Goal: Find specific page/section: Locate a particular part of the current website

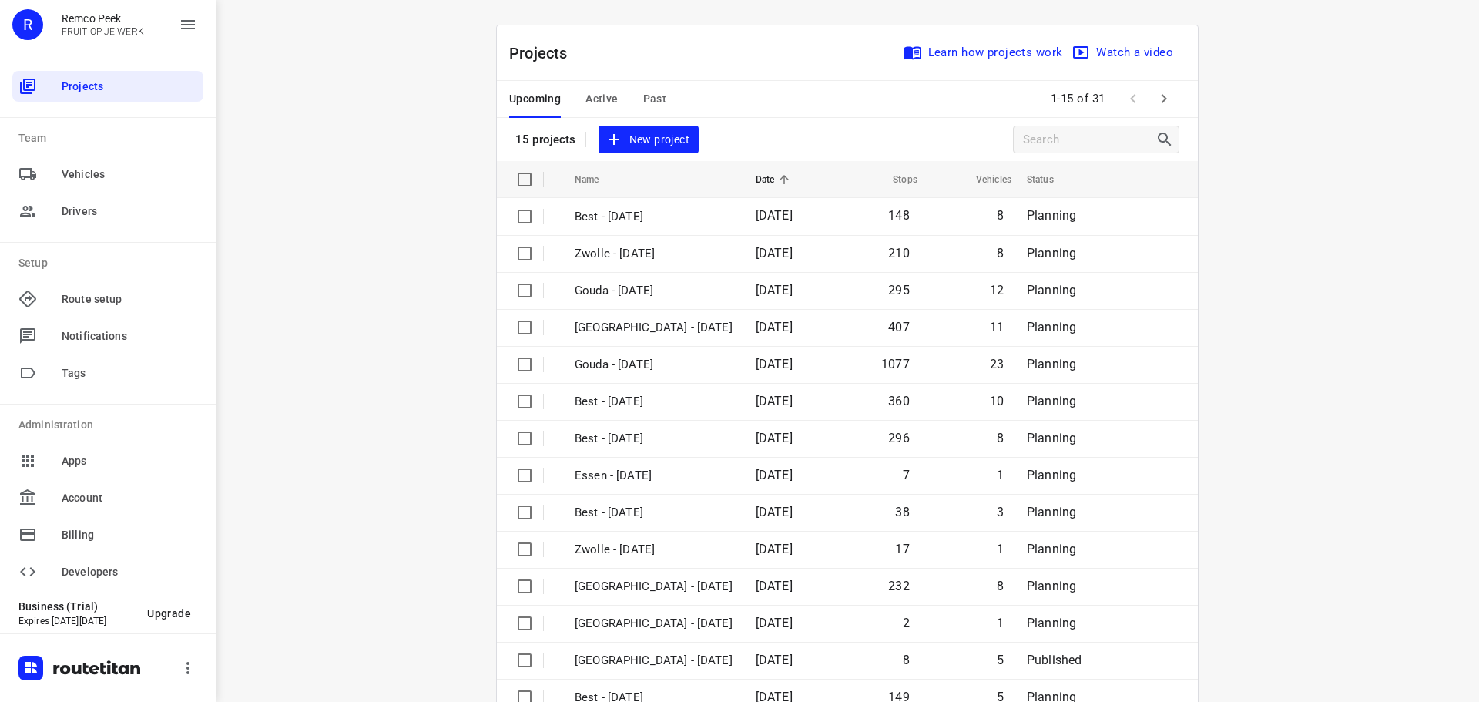
click at [360, 96] on div "i © 2025 Routetitan , © Stadia Maps , © OpenMapTiles © OpenStreetMap contributo…" at bounding box center [848, 351] width 1264 height 702
click at [586, 93] on span "Active" at bounding box center [602, 98] width 32 height 19
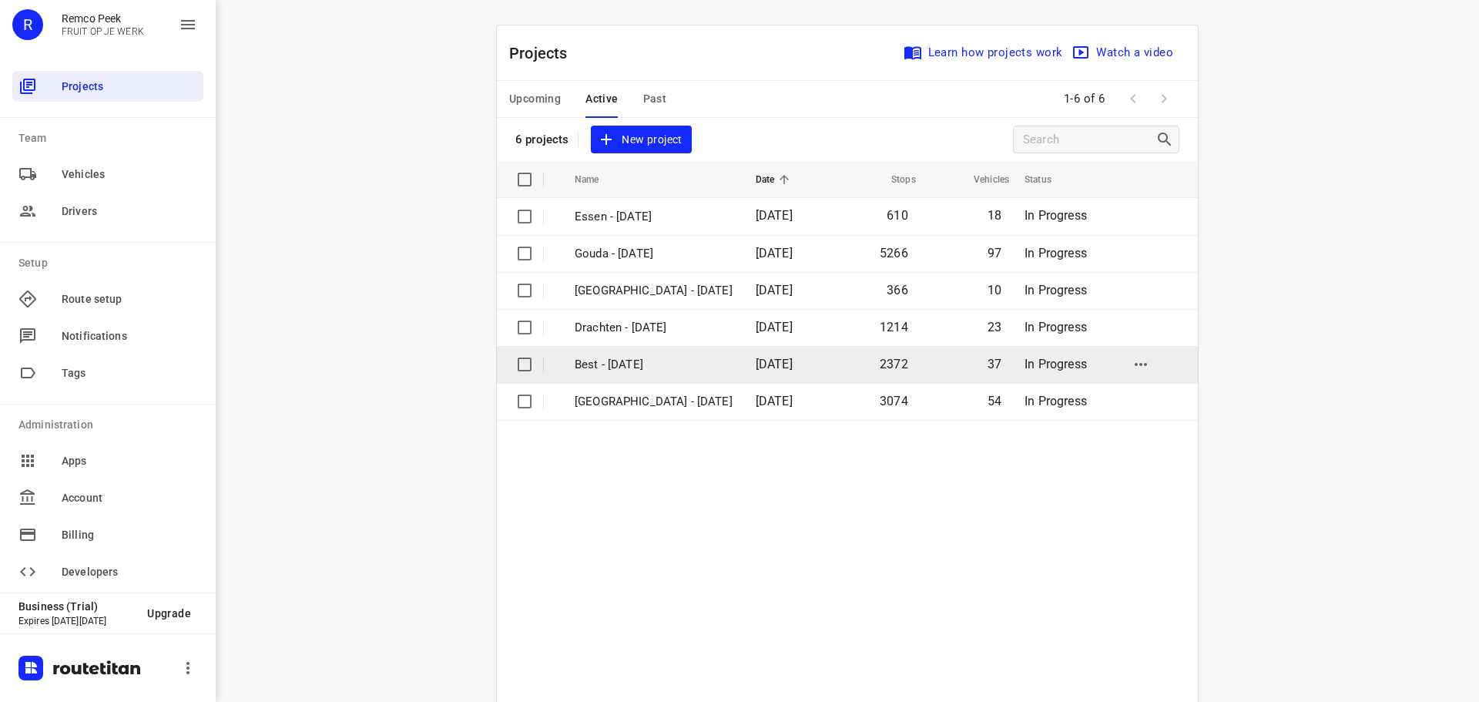
click at [612, 364] on p "Best - [DATE]" at bounding box center [654, 365] width 158 height 18
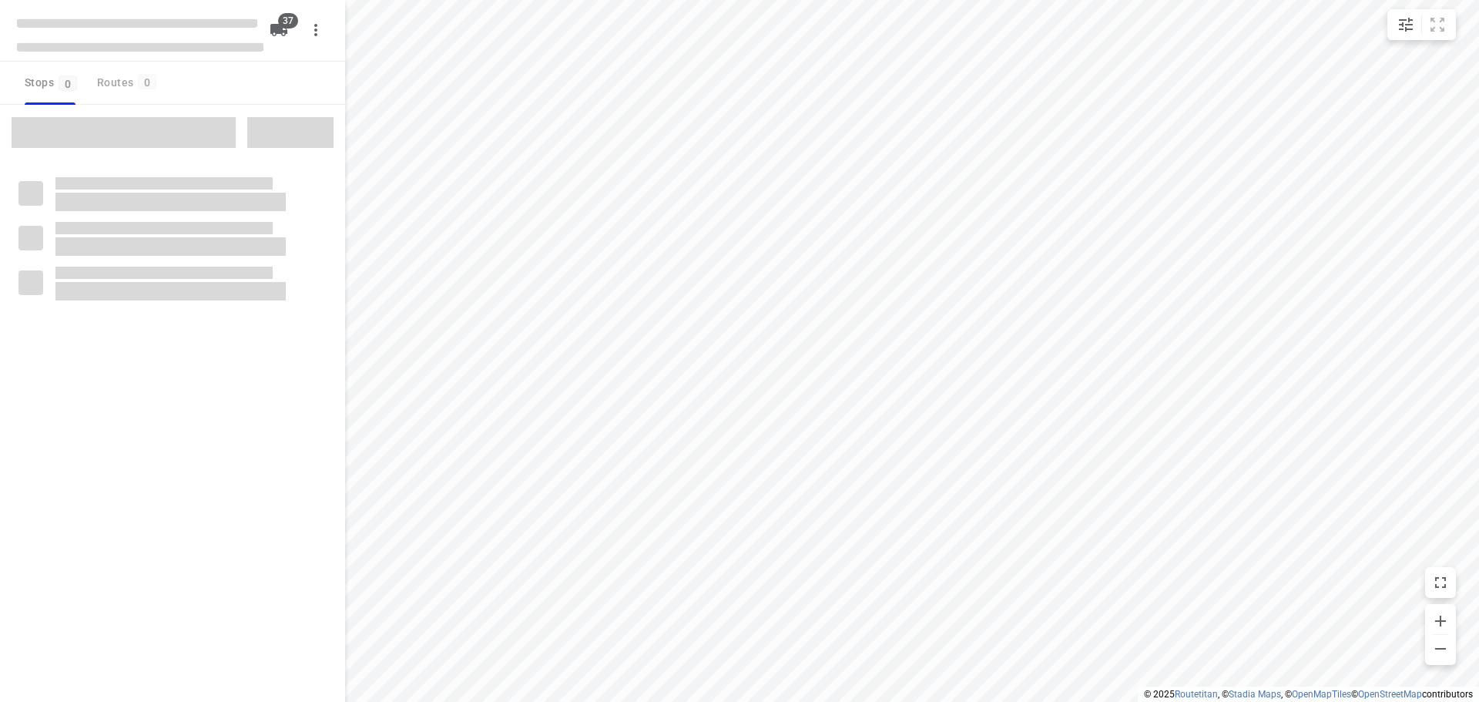
checkbox input "true"
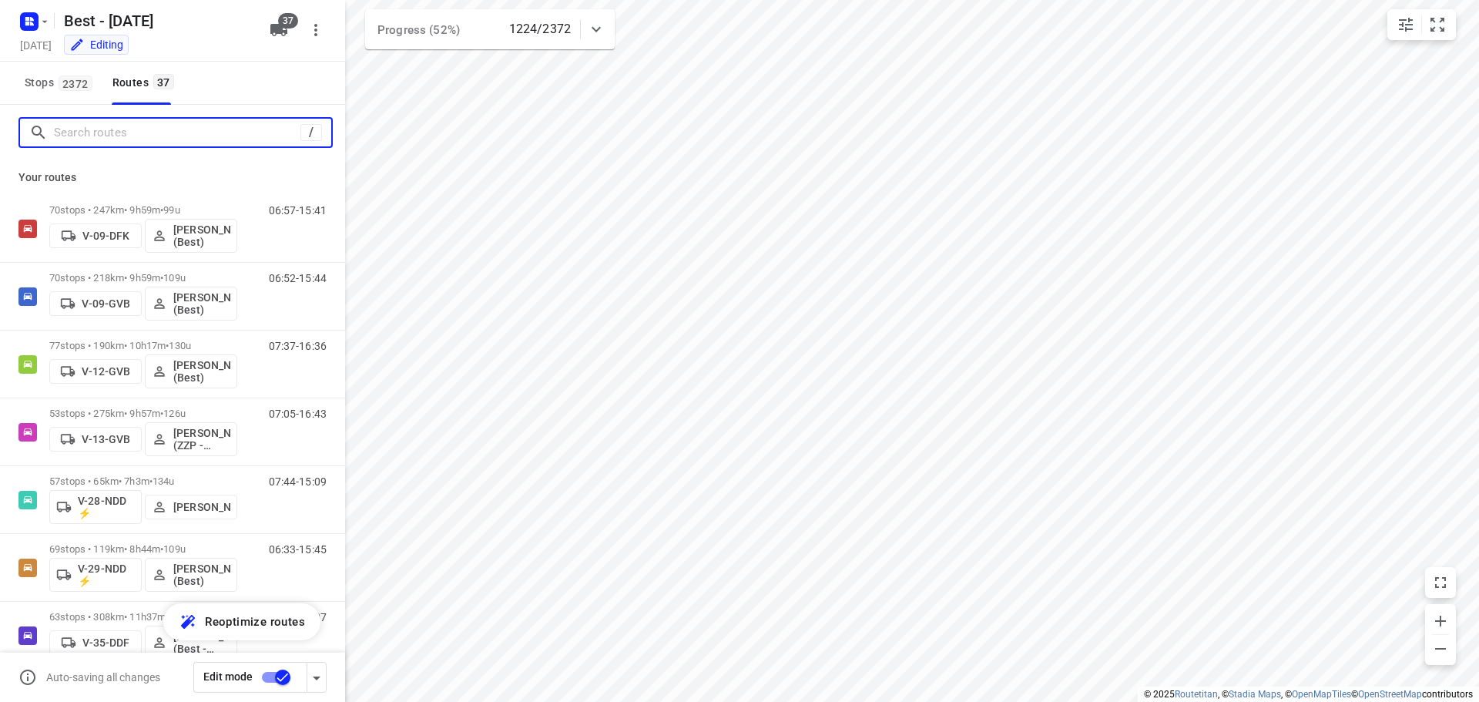
click at [157, 128] on input "Search routes" at bounding box center [177, 133] width 247 height 24
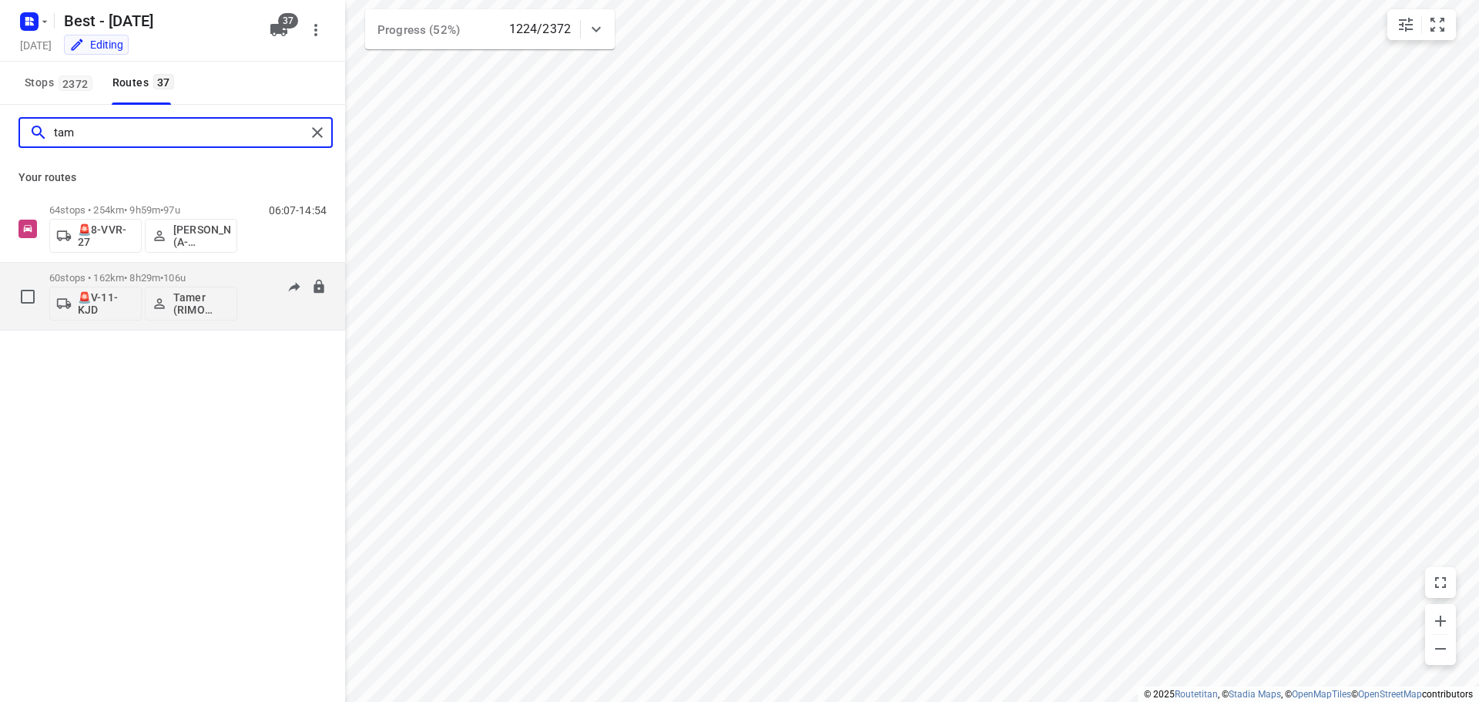
type input "tam"
click at [169, 270] on div "60 stops • 162km • 8h29m • 106u 🚨V-11-KJD Tamer (RIMO logistics - Best - ZZP)" at bounding box center [143, 296] width 188 height 64
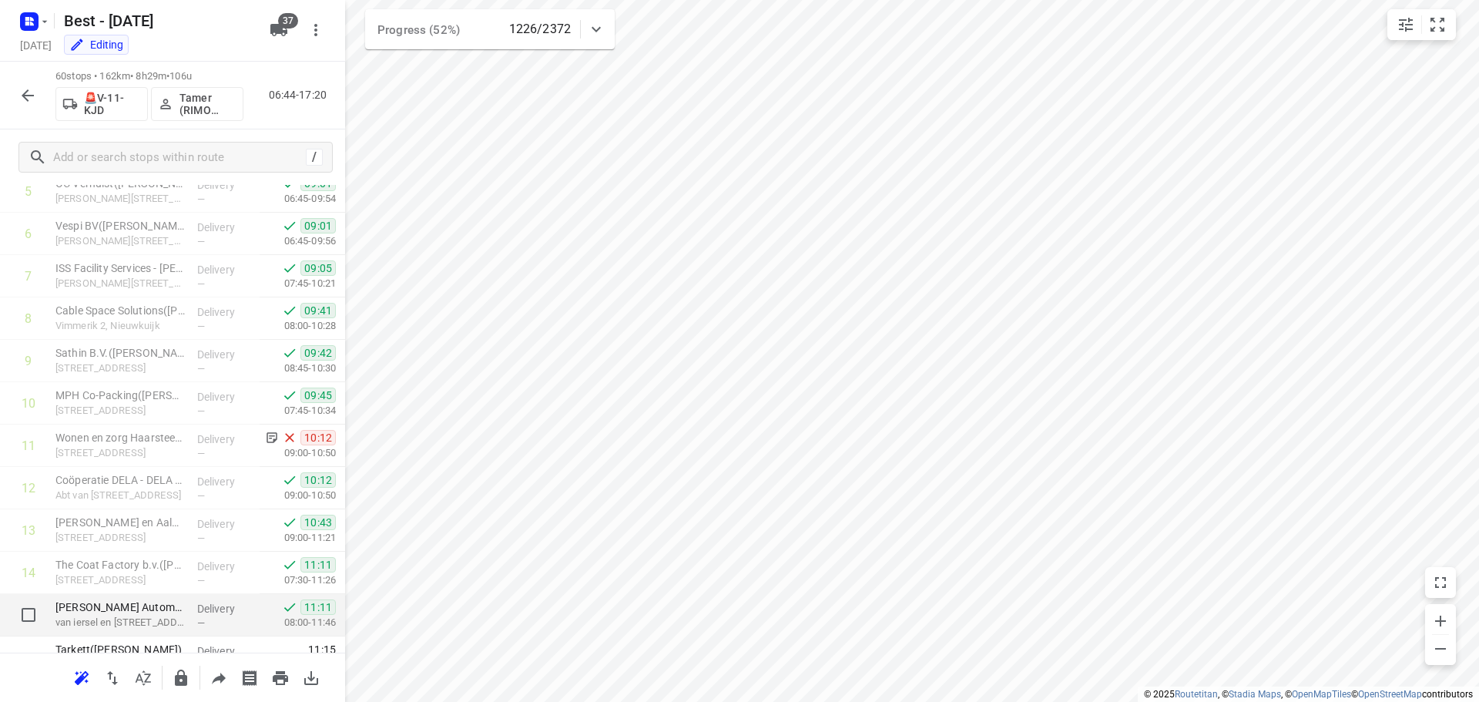
scroll to position [231, 0]
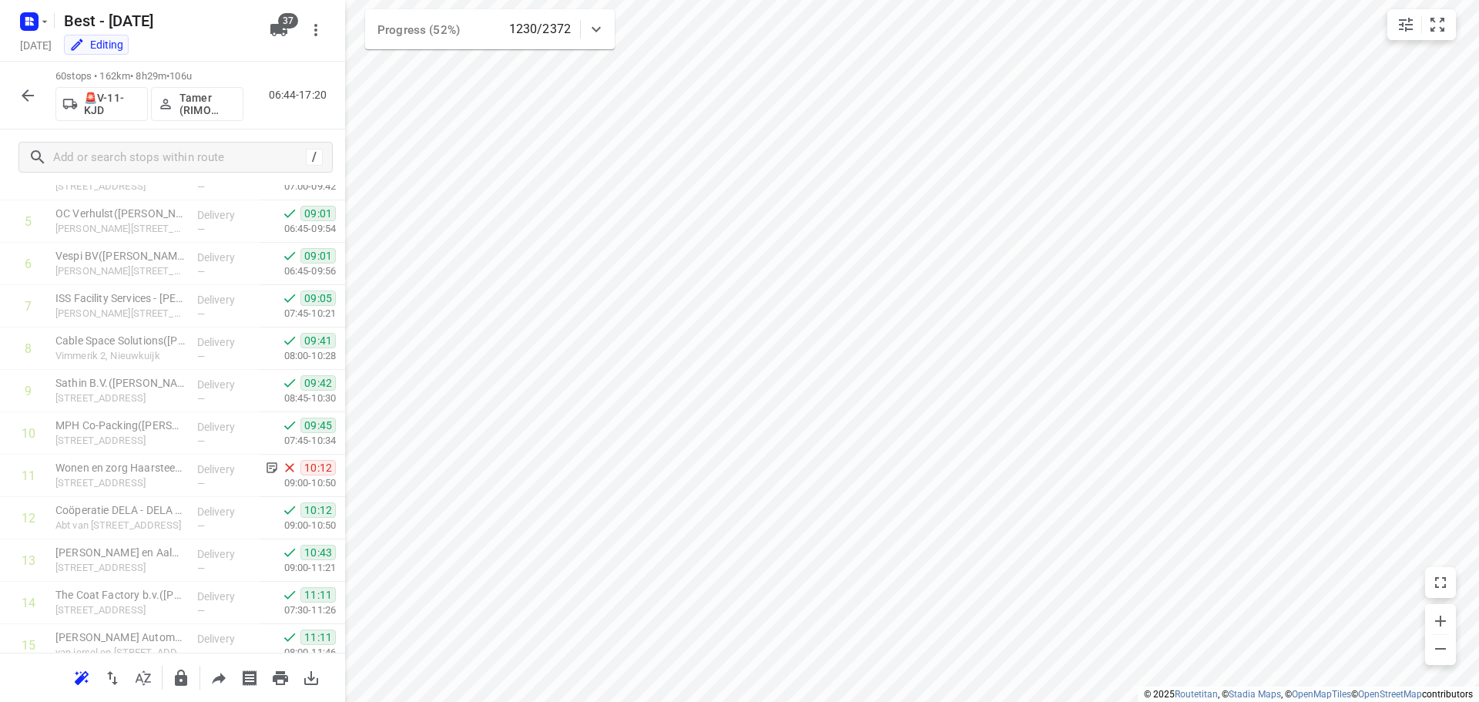
click at [23, 100] on icon "button" at bounding box center [27, 95] width 18 height 18
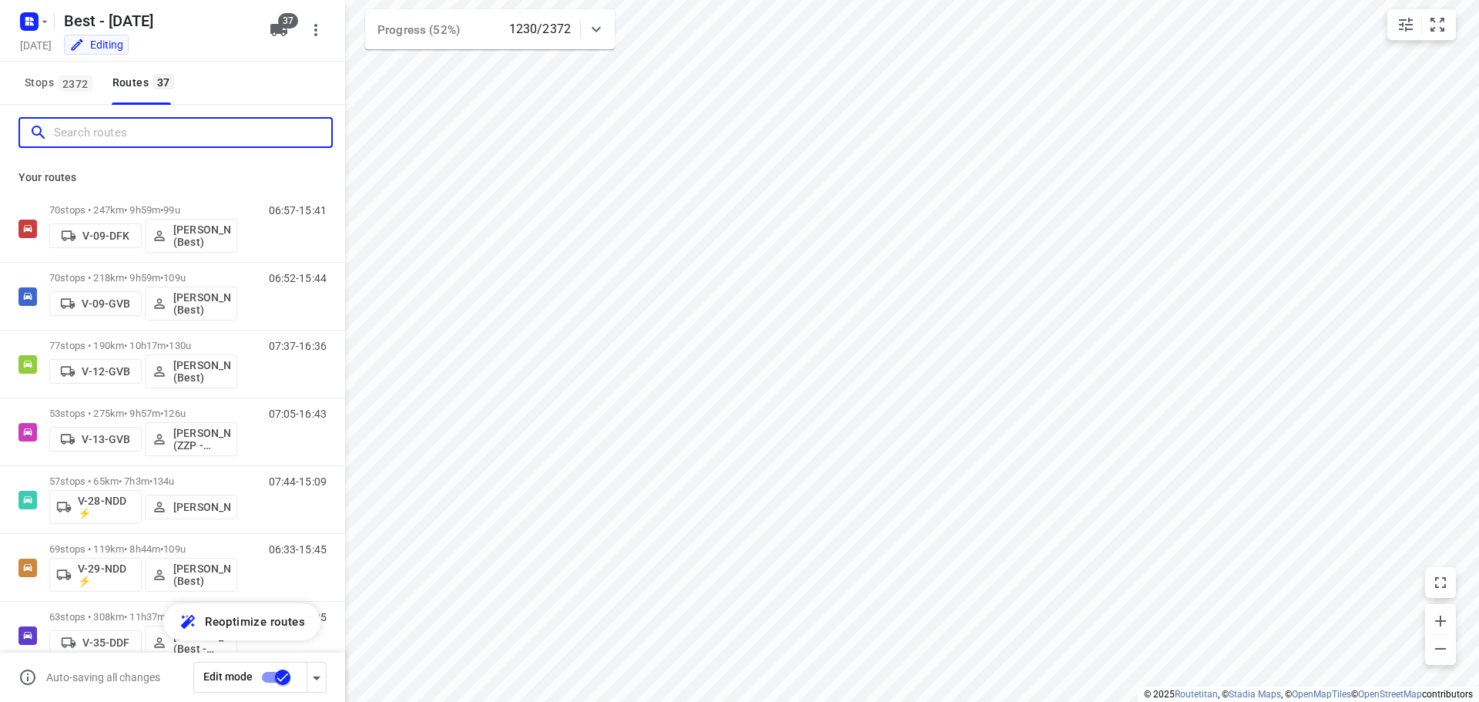
click at [134, 143] on input "Search routes" at bounding box center [192, 133] width 277 height 24
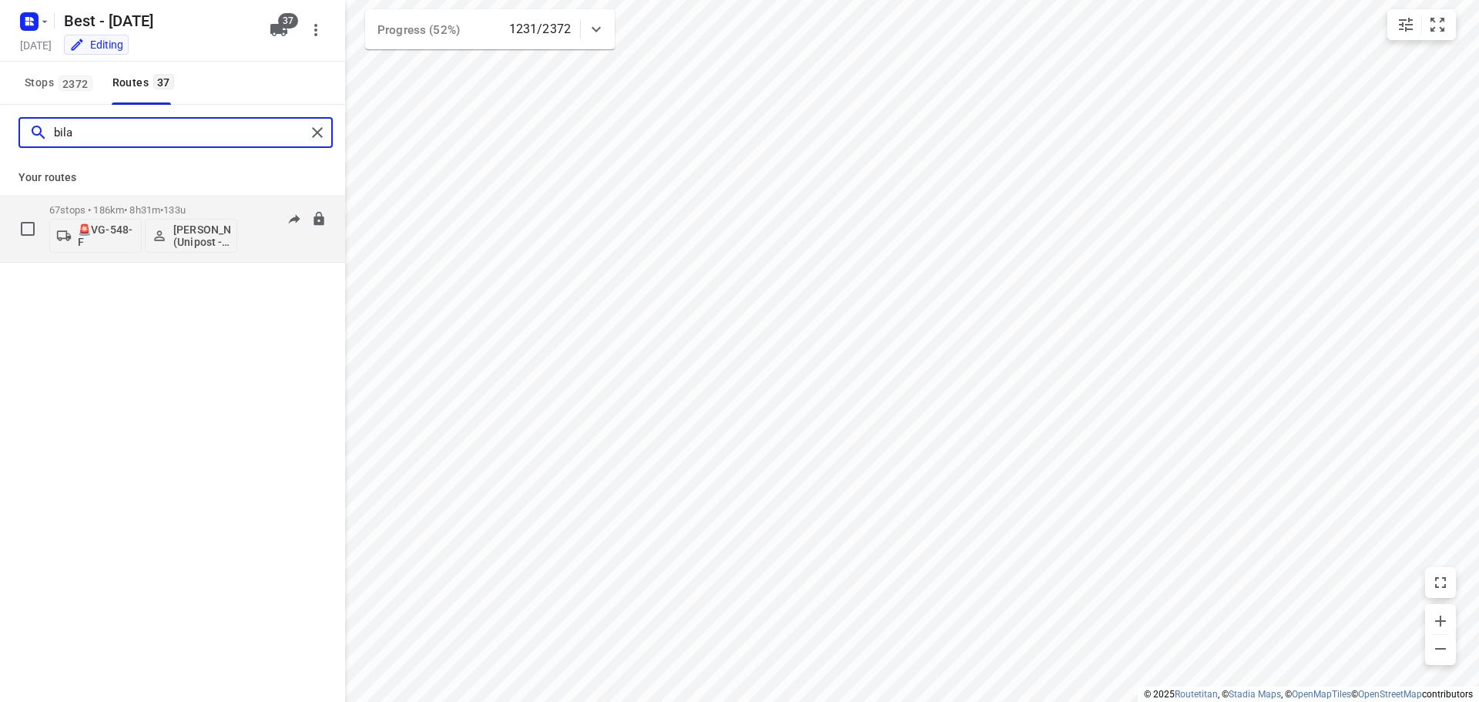
type input "bila"
click at [137, 210] on p "67 stops • 186km • 8h31m • 133u" at bounding box center [143, 210] width 188 height 12
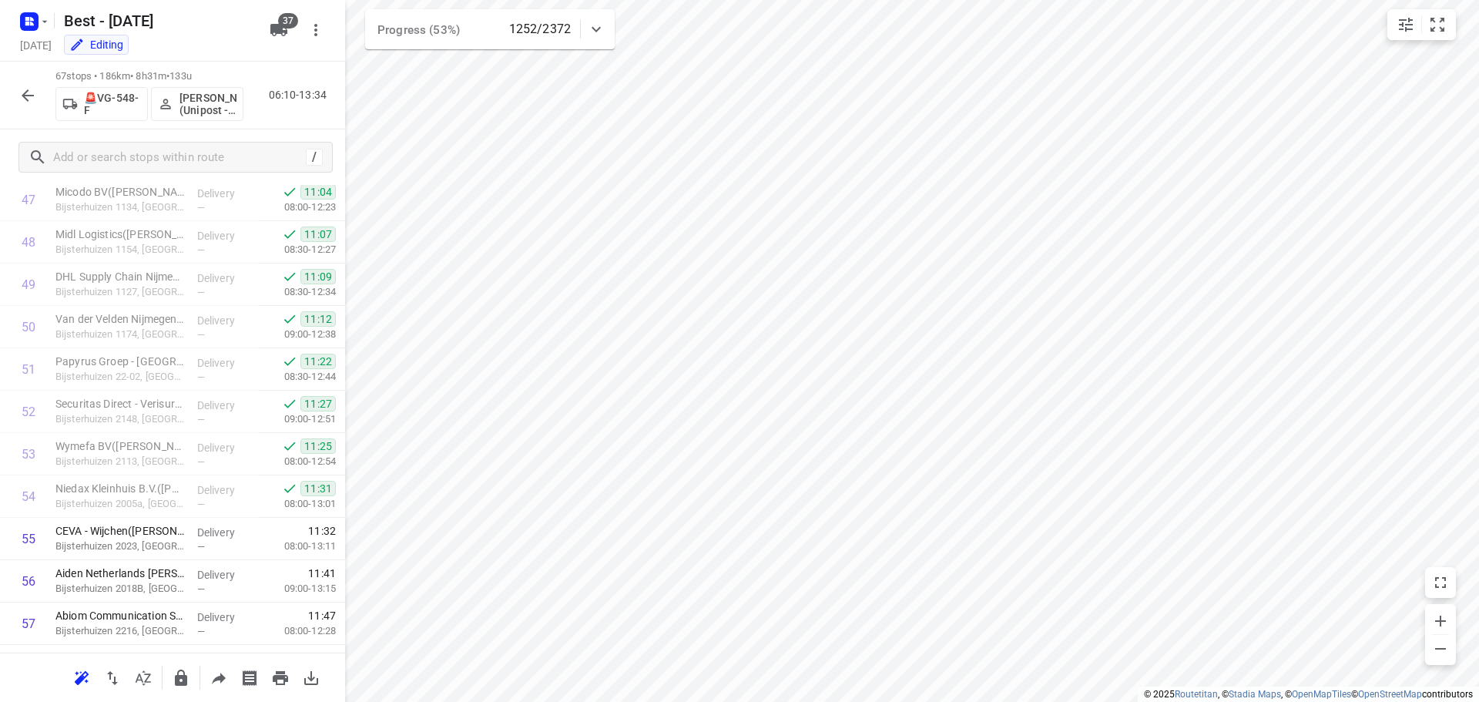
scroll to position [2491, 0]
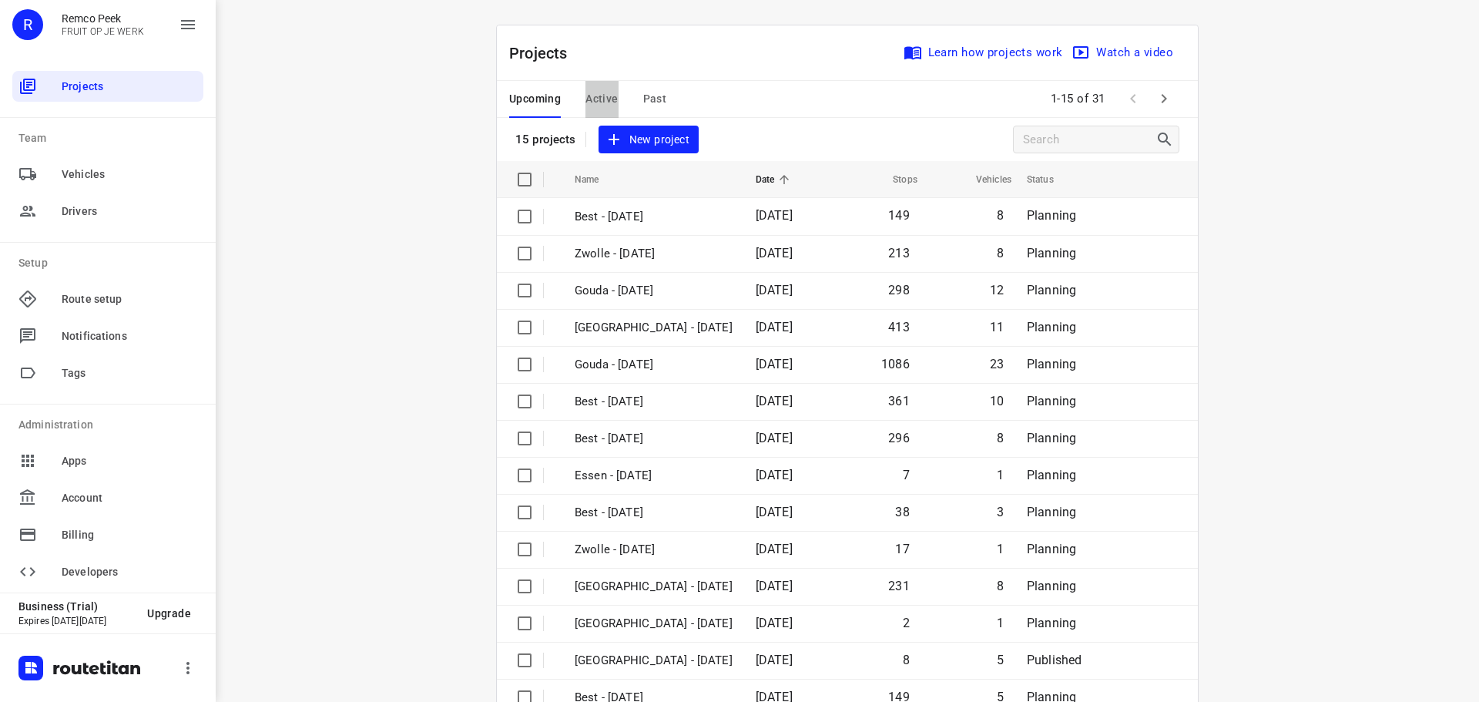
click at [588, 94] on span "Active" at bounding box center [602, 98] width 32 height 19
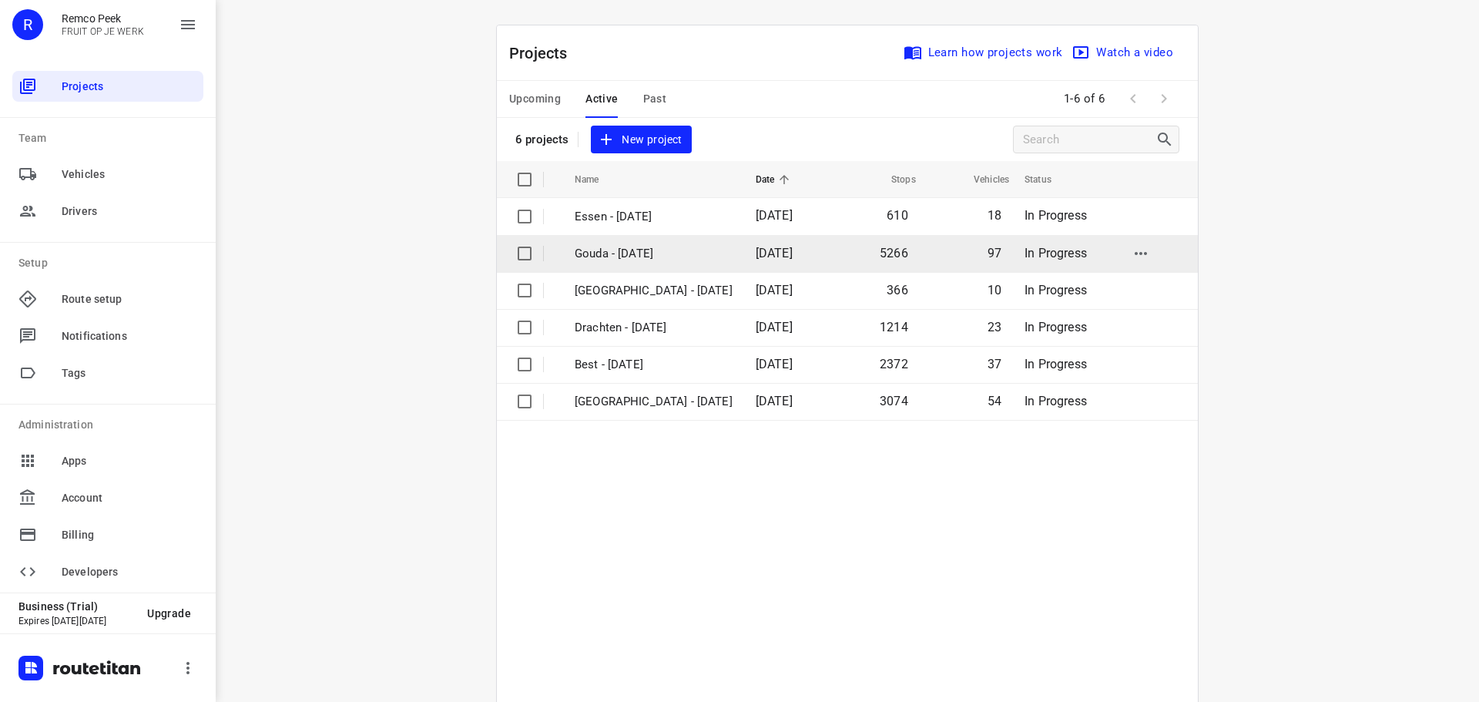
click at [636, 252] on p "Gouda - [DATE]" at bounding box center [654, 254] width 158 height 18
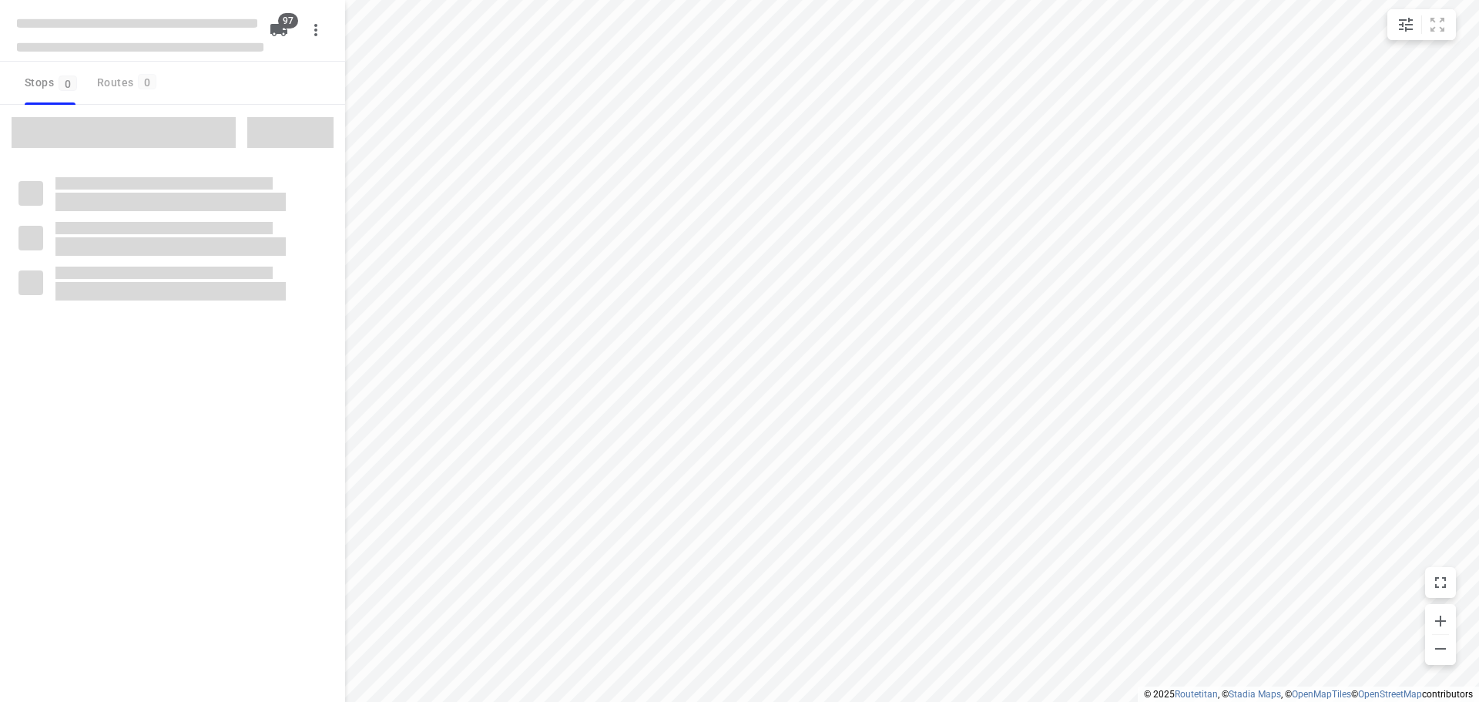
checkbox input "true"
